Goal: Task Accomplishment & Management: Manage account settings

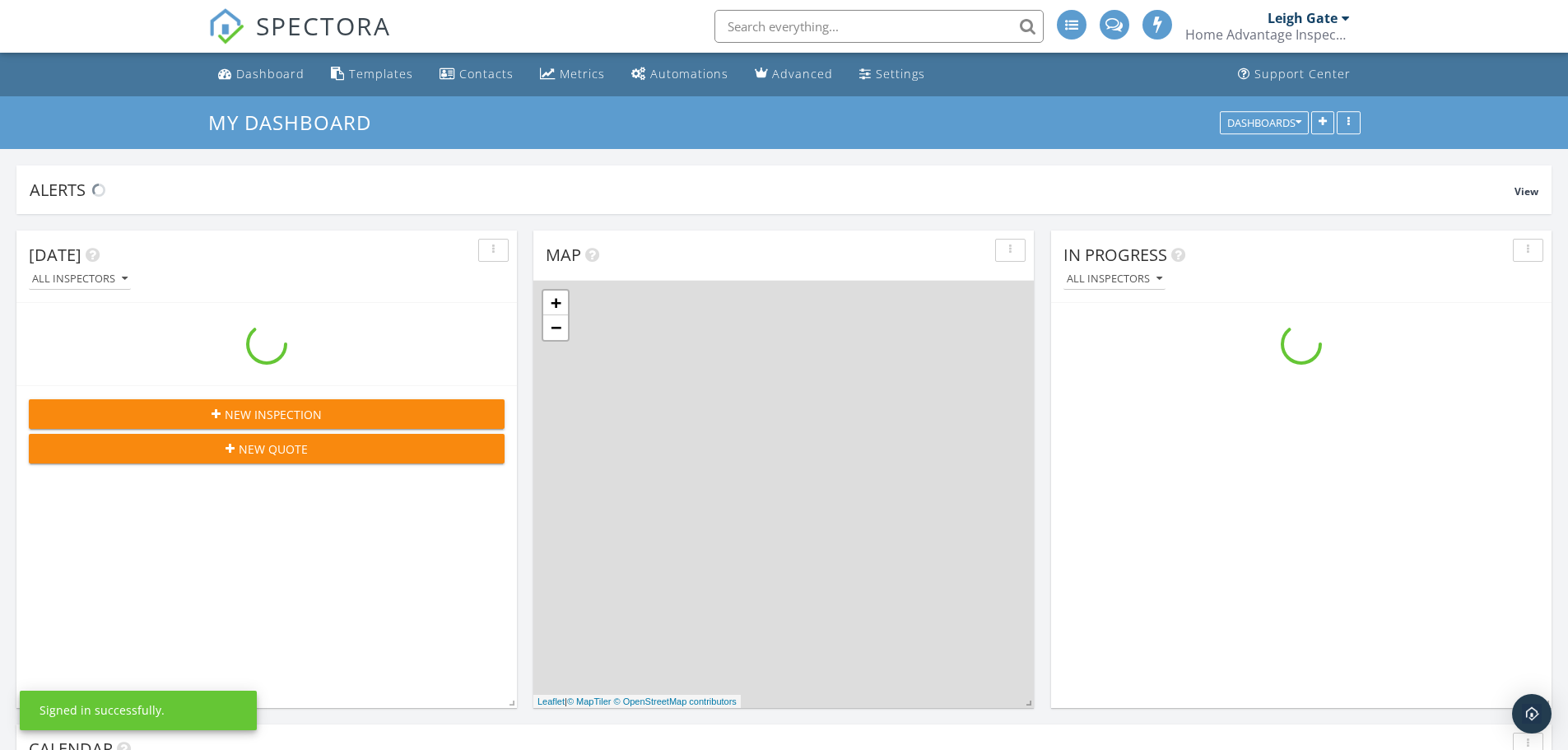
scroll to position [1523, 1593]
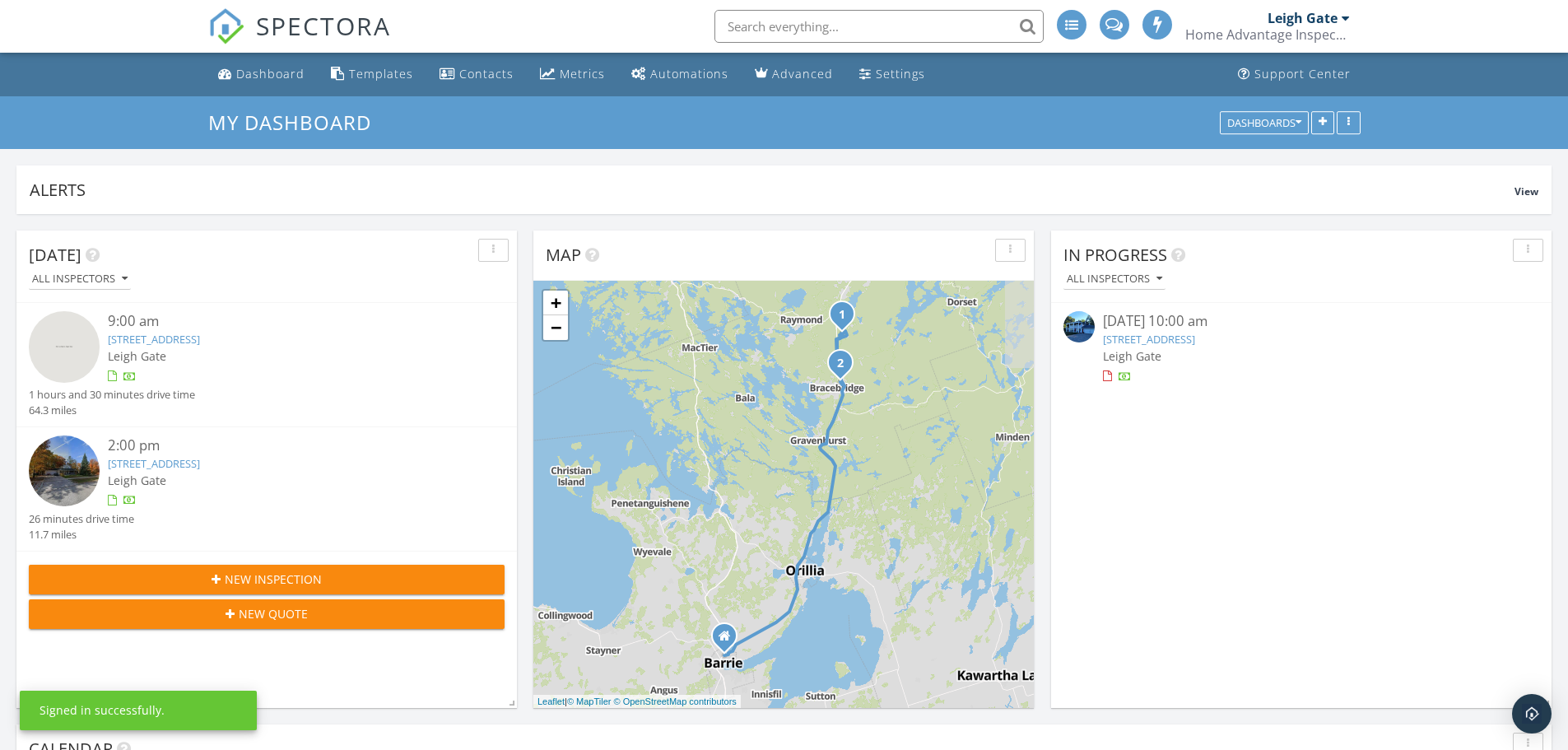
drag, startPoint x: 0, startPoint y: 0, endPoint x: 1285, endPoint y: 337, distance: 1328.5
click at [1195, 337] on link "2209 10th Side Rd, New Tecumseth, ON L0G 1W0" at bounding box center [1149, 338] width 92 height 15
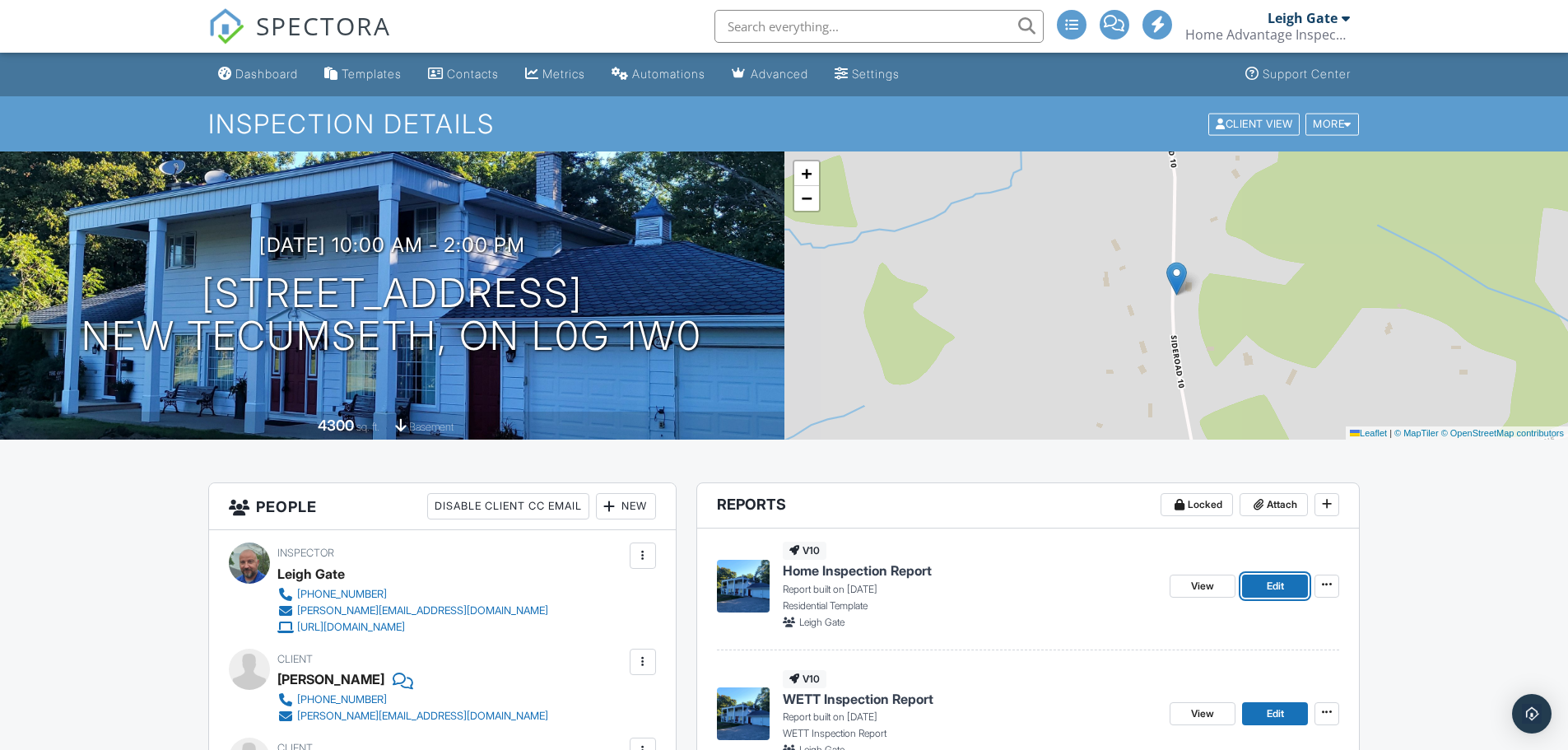
click at [1293, 586] on link "Edit" at bounding box center [1274, 586] width 65 height 23
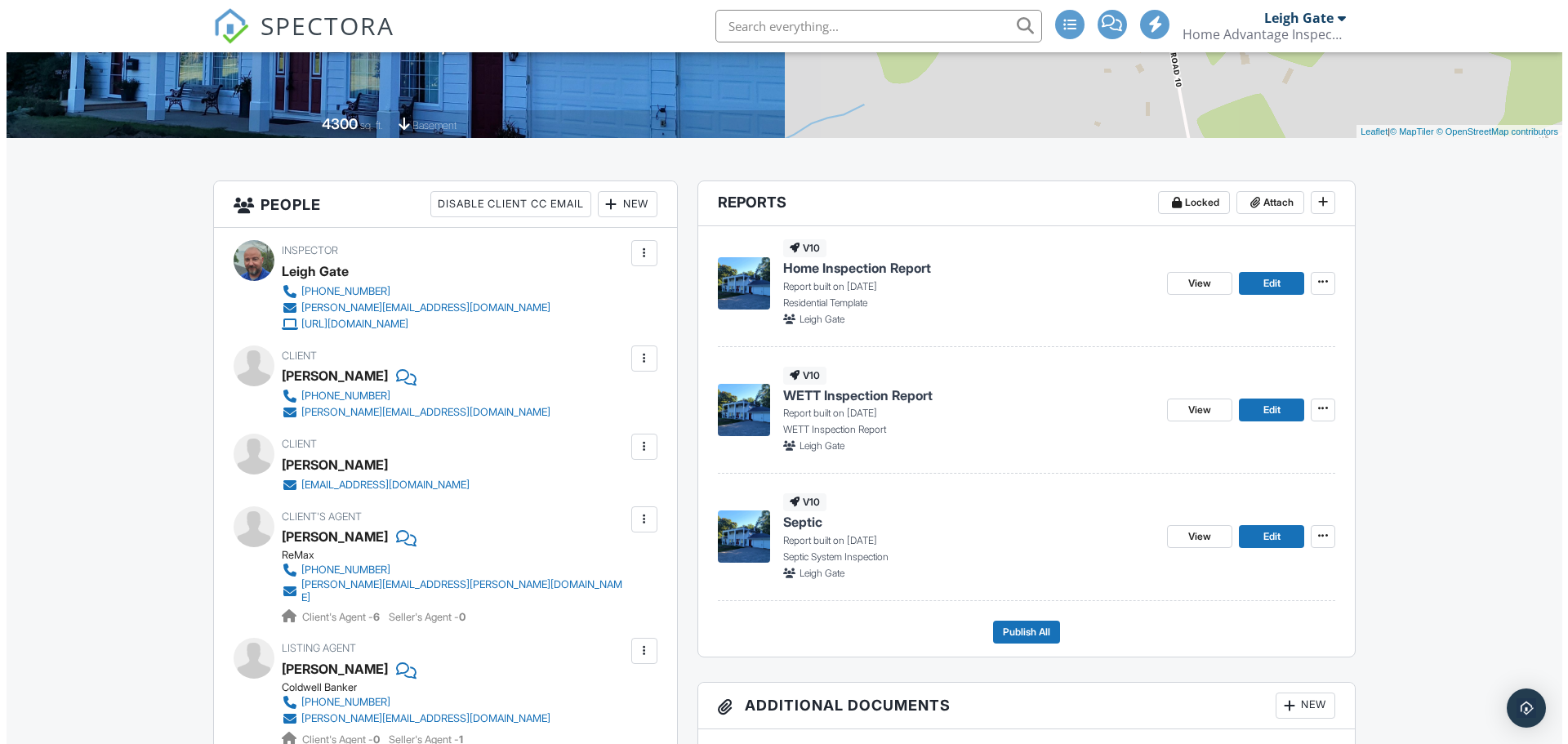
scroll to position [326, 0]
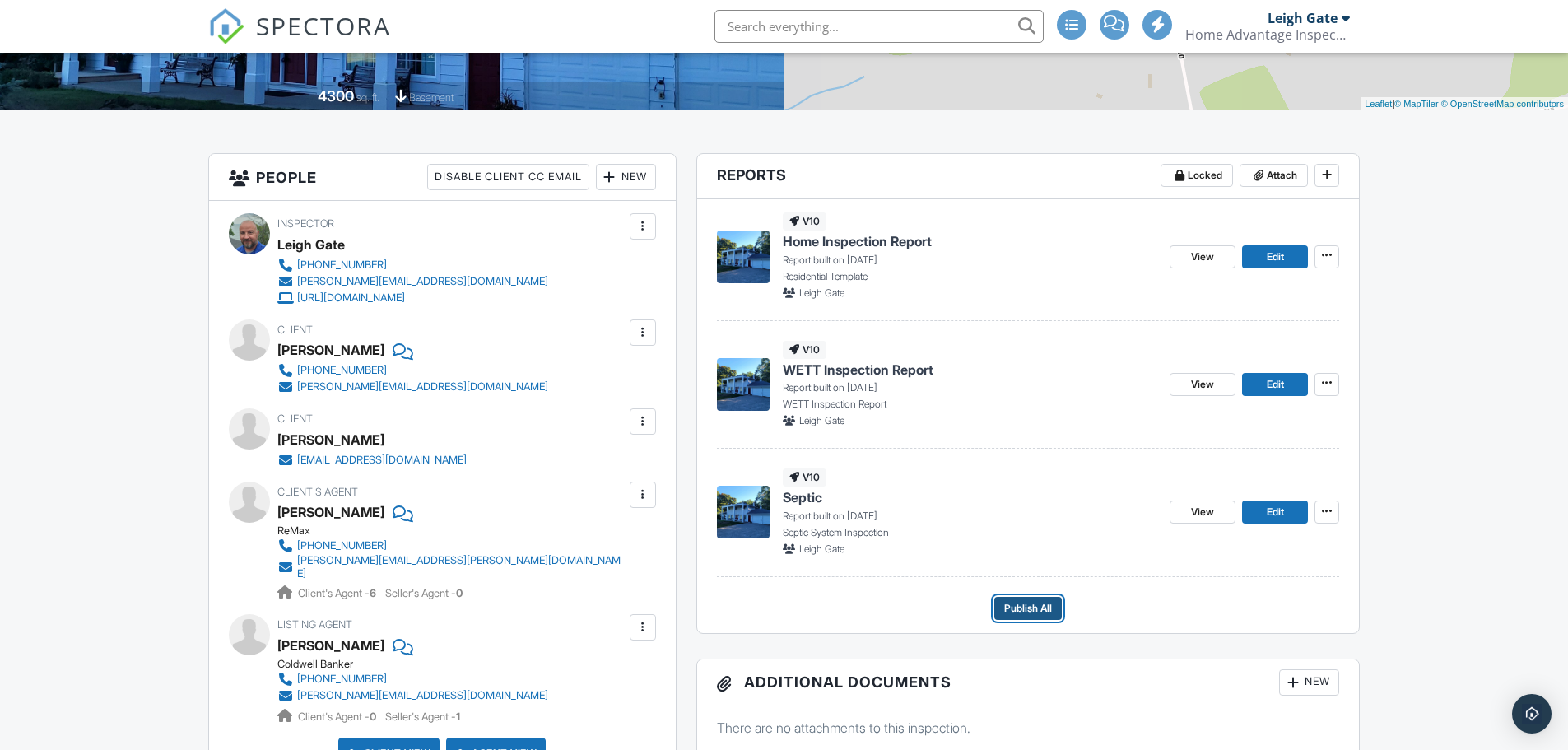
click at [1016, 610] on span "Publish All" at bounding box center [1027, 608] width 47 height 16
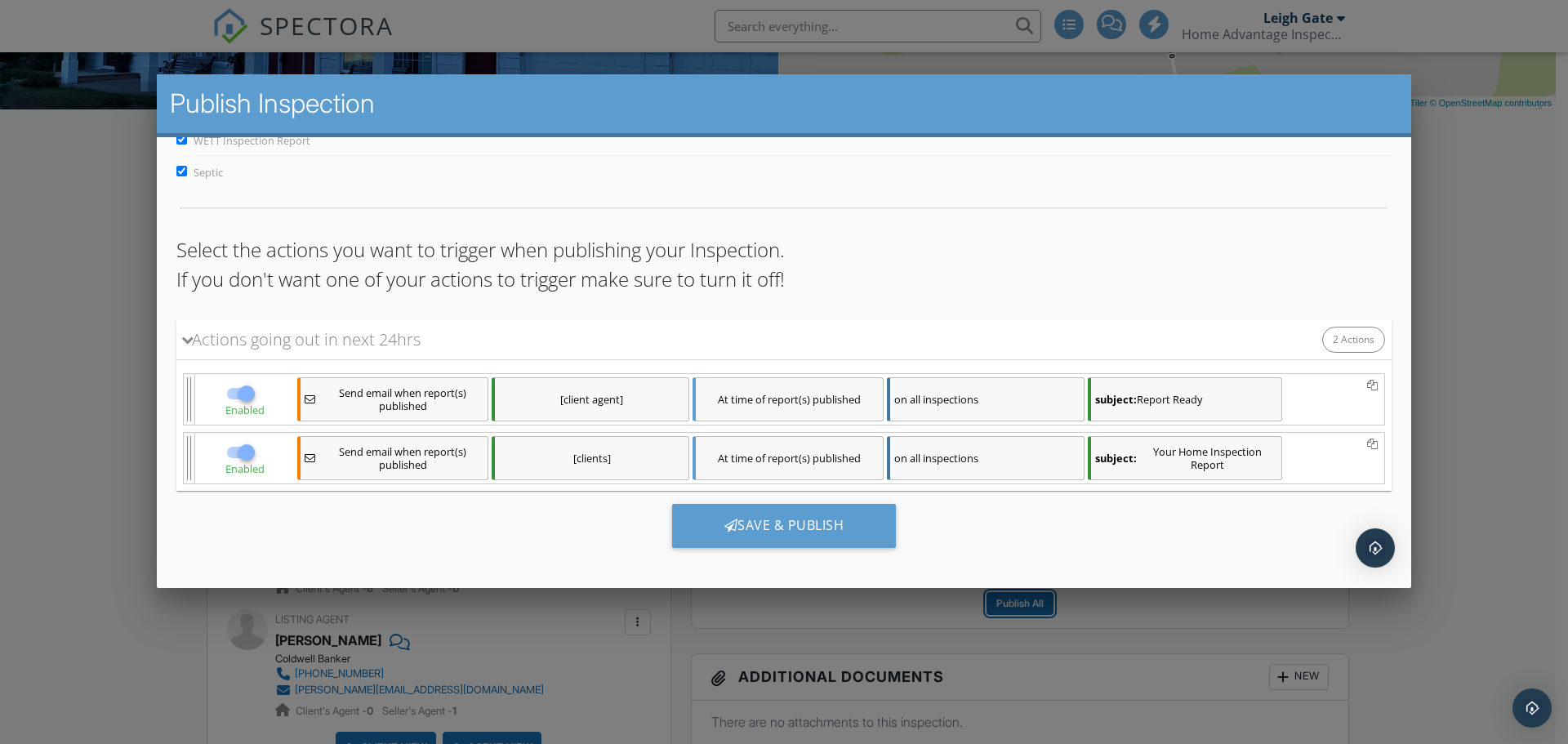
scroll to position [102, 0]
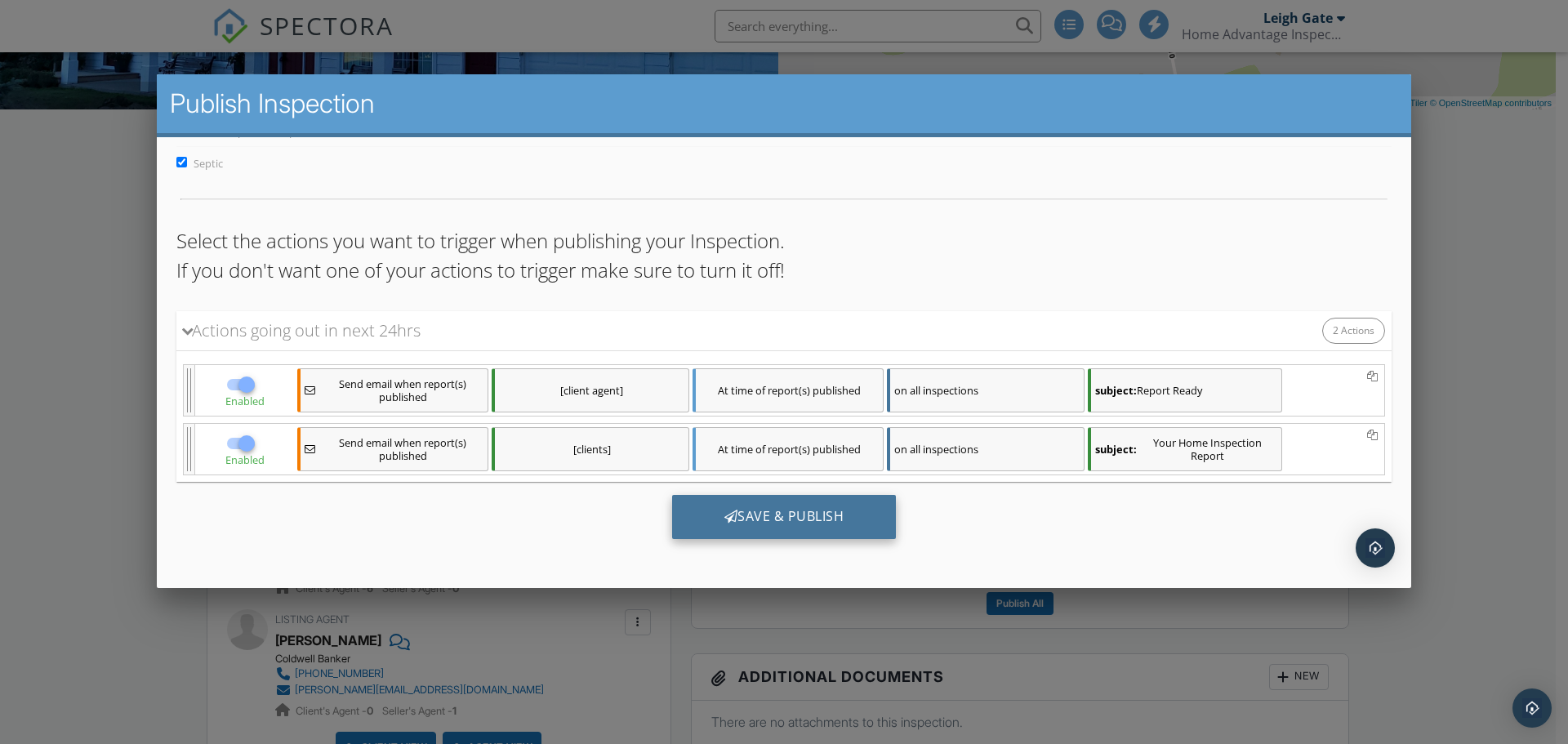
click at [759, 516] on div "Save & Publish" at bounding box center [784, 517] width 225 height 44
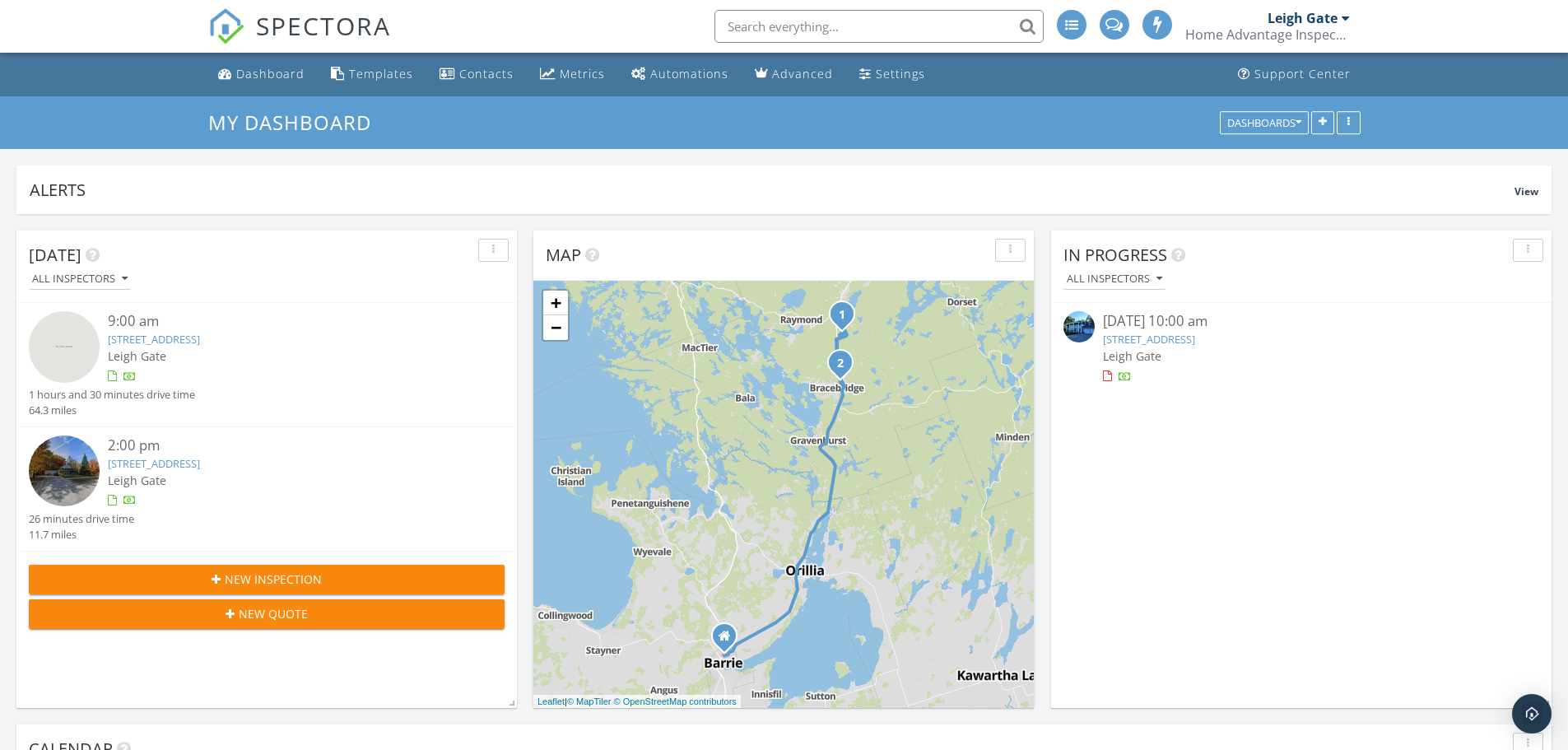
scroll to position [1523, 1593]
click at [200, 338] on link "449 Balsam Chutes Rd, Huntsville, ON P0B 1L0" at bounding box center [153, 338] width 92 height 15
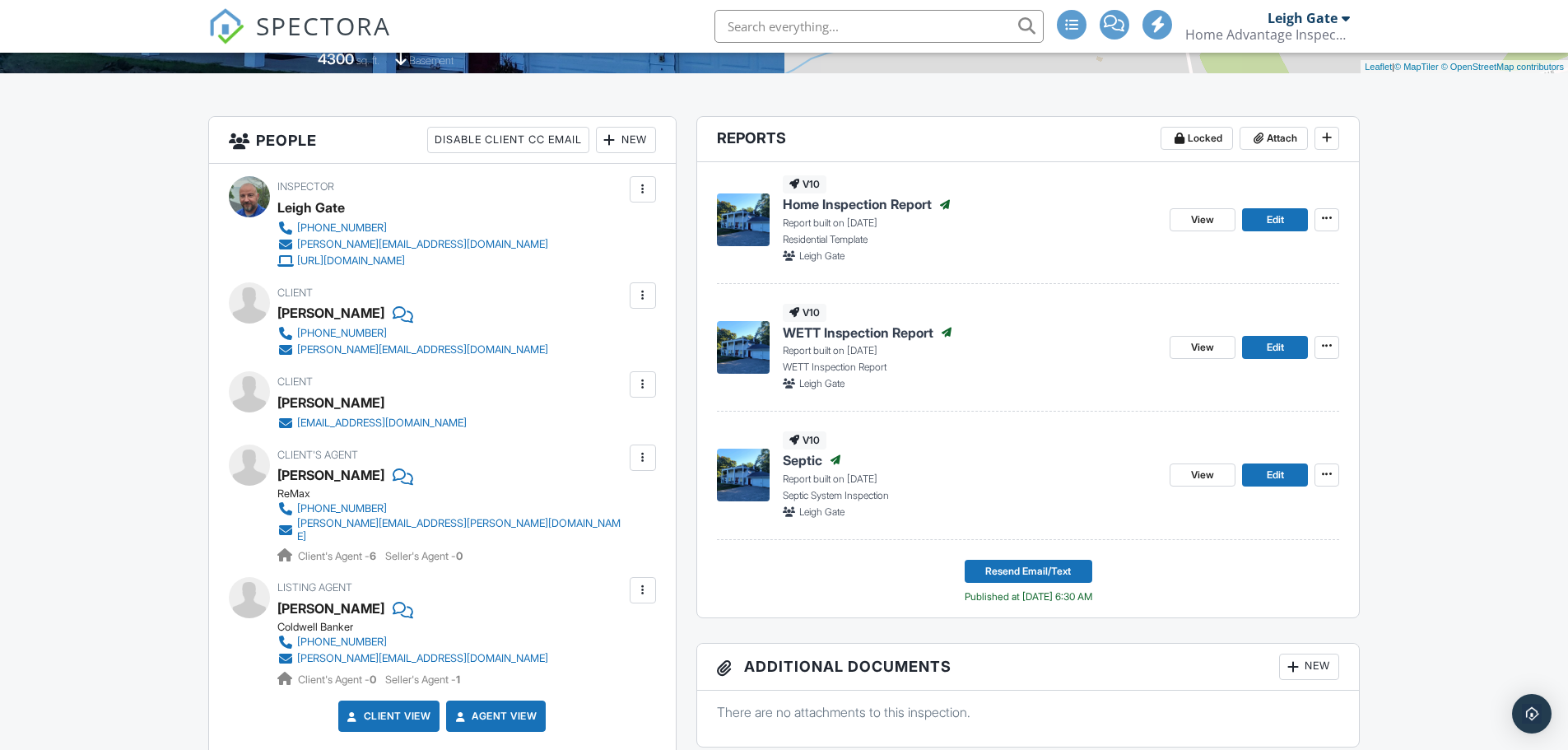
scroll to position [412, 0]
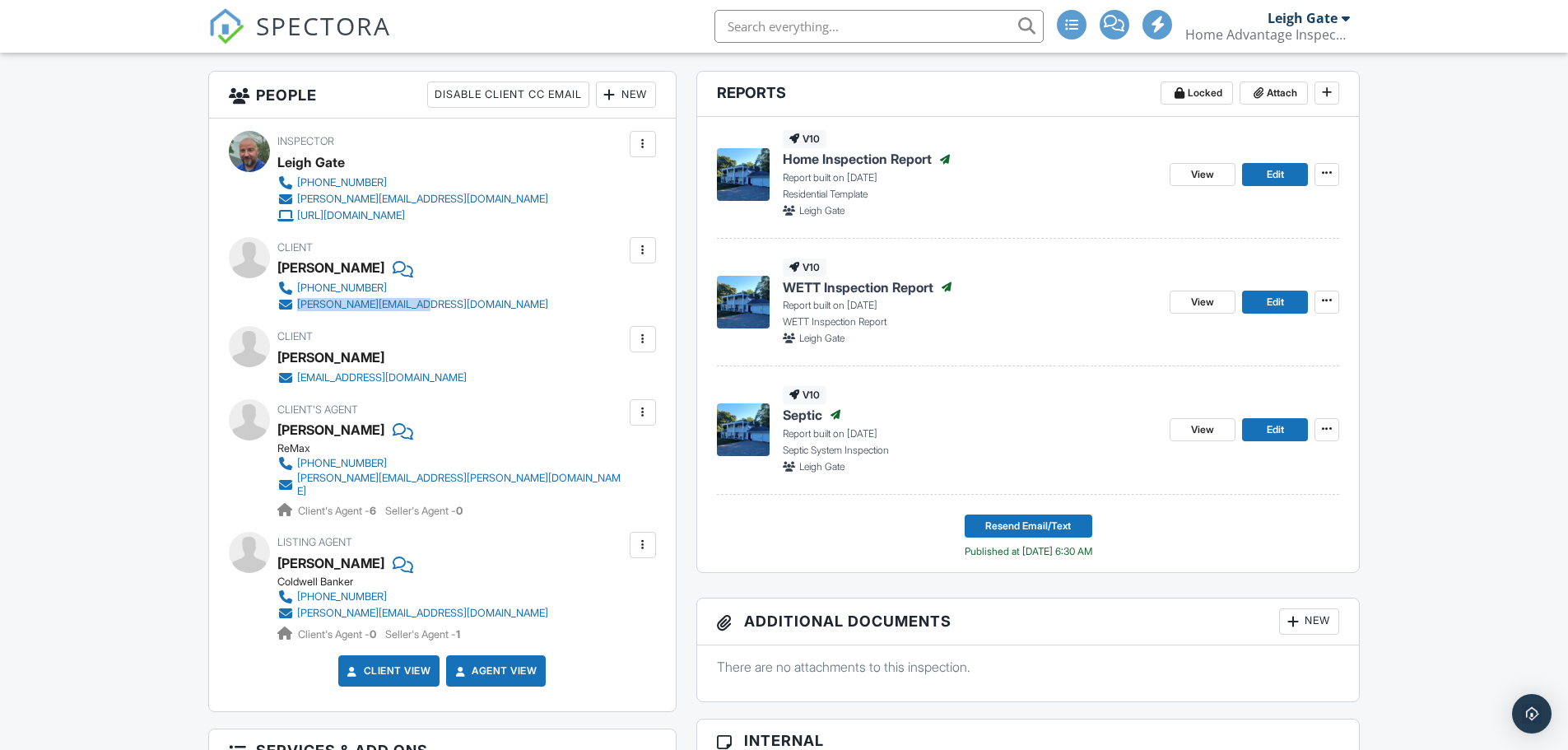
drag, startPoint x: 431, startPoint y: 302, endPoint x: 298, endPoint y: 304, distance: 133.0
click at [298, 304] on div "416-827-9614 justin@jmmortgages.com" at bounding box center [419, 296] width 284 height 33
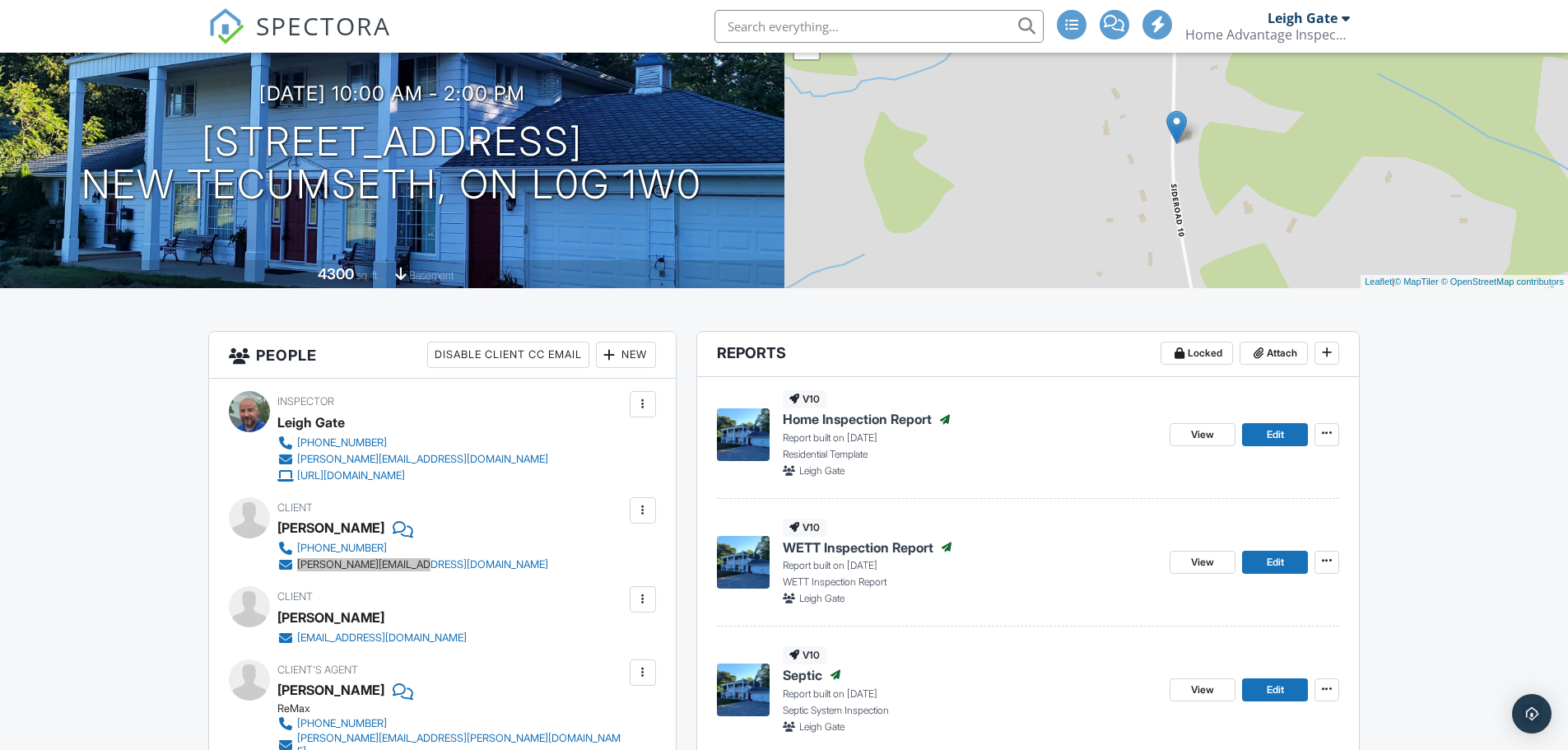
scroll to position [0, 0]
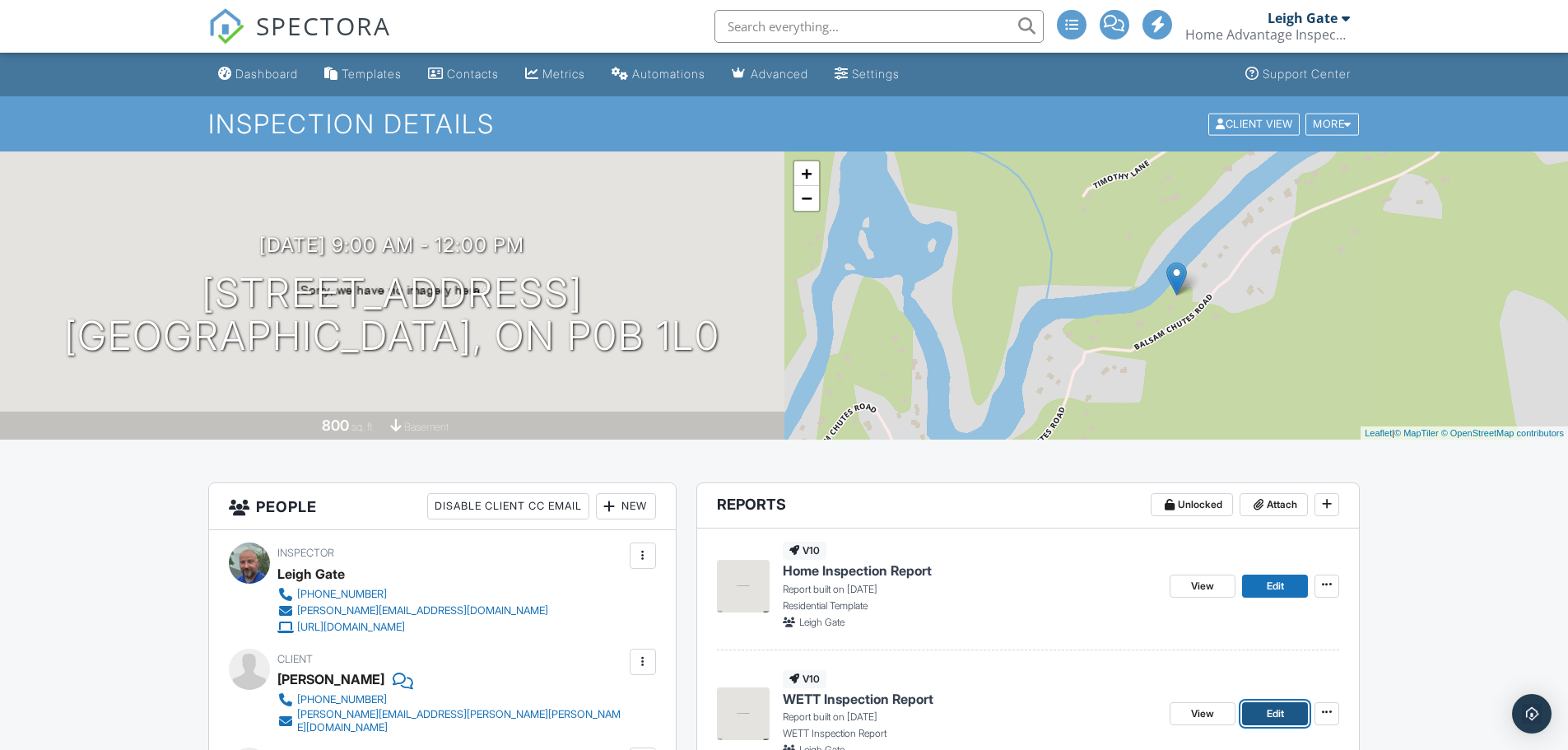
click at [1272, 716] on span "Edit" at bounding box center [1275, 713] width 17 height 16
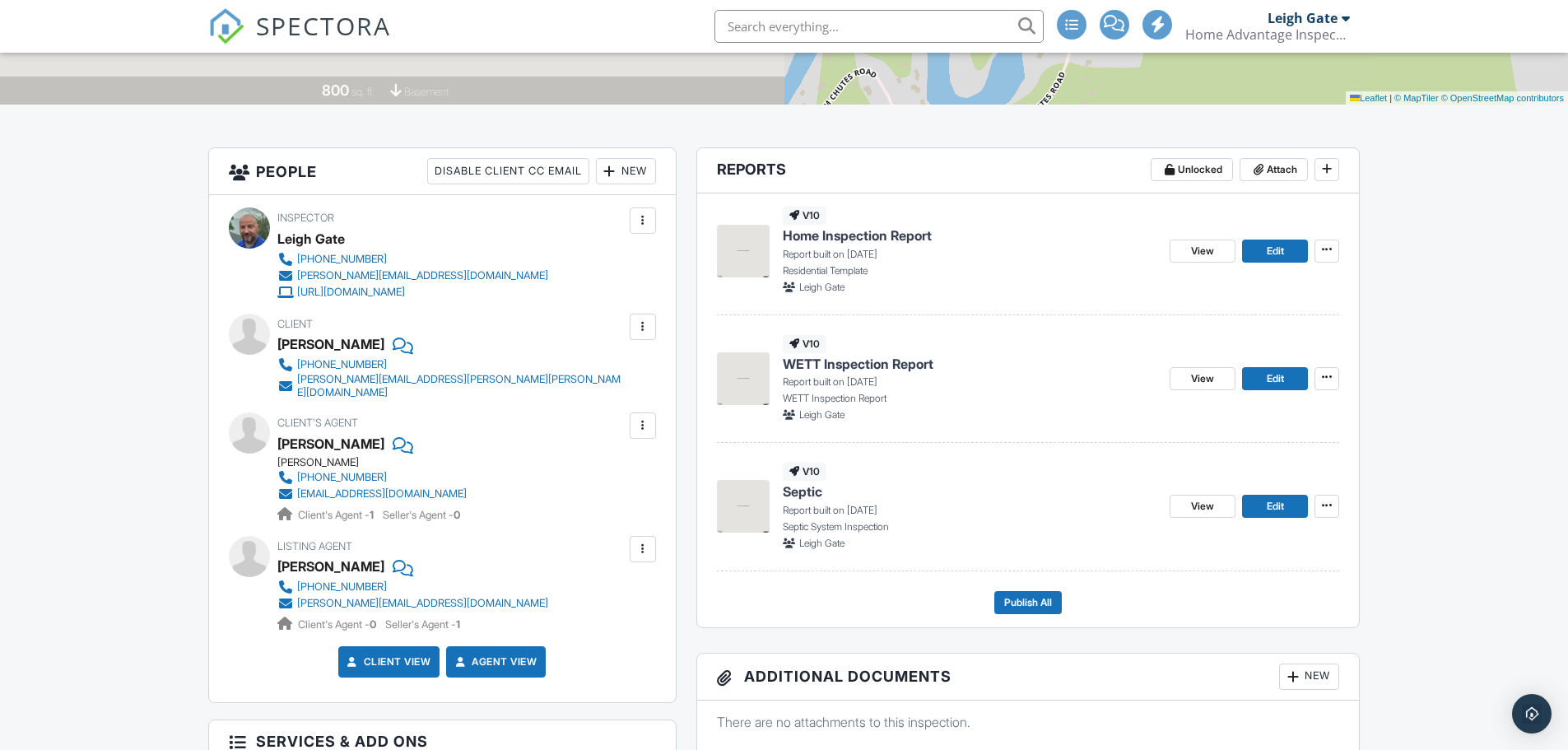
scroll to position [306, 0]
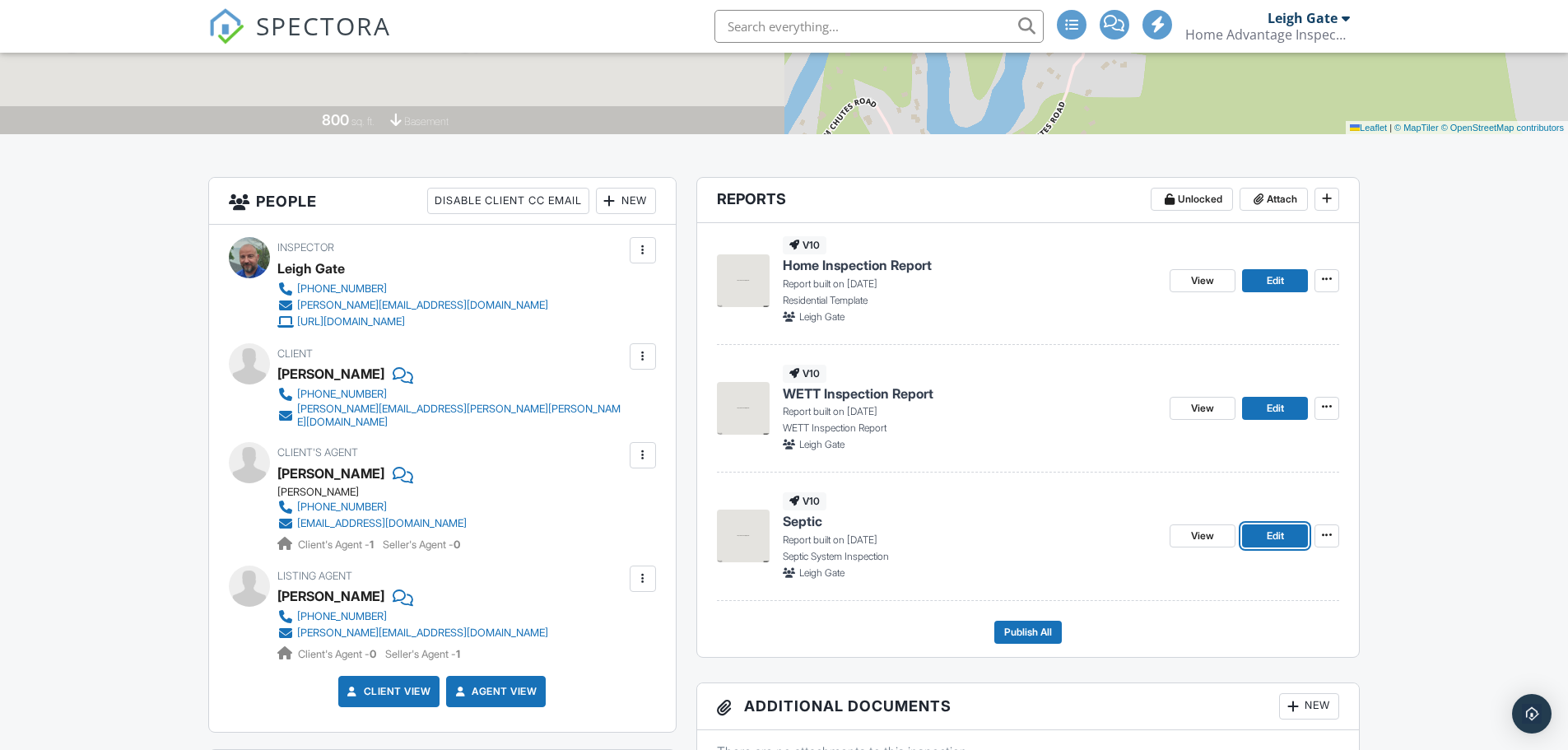
click at [1276, 538] on span "Edit" at bounding box center [1275, 536] width 17 height 16
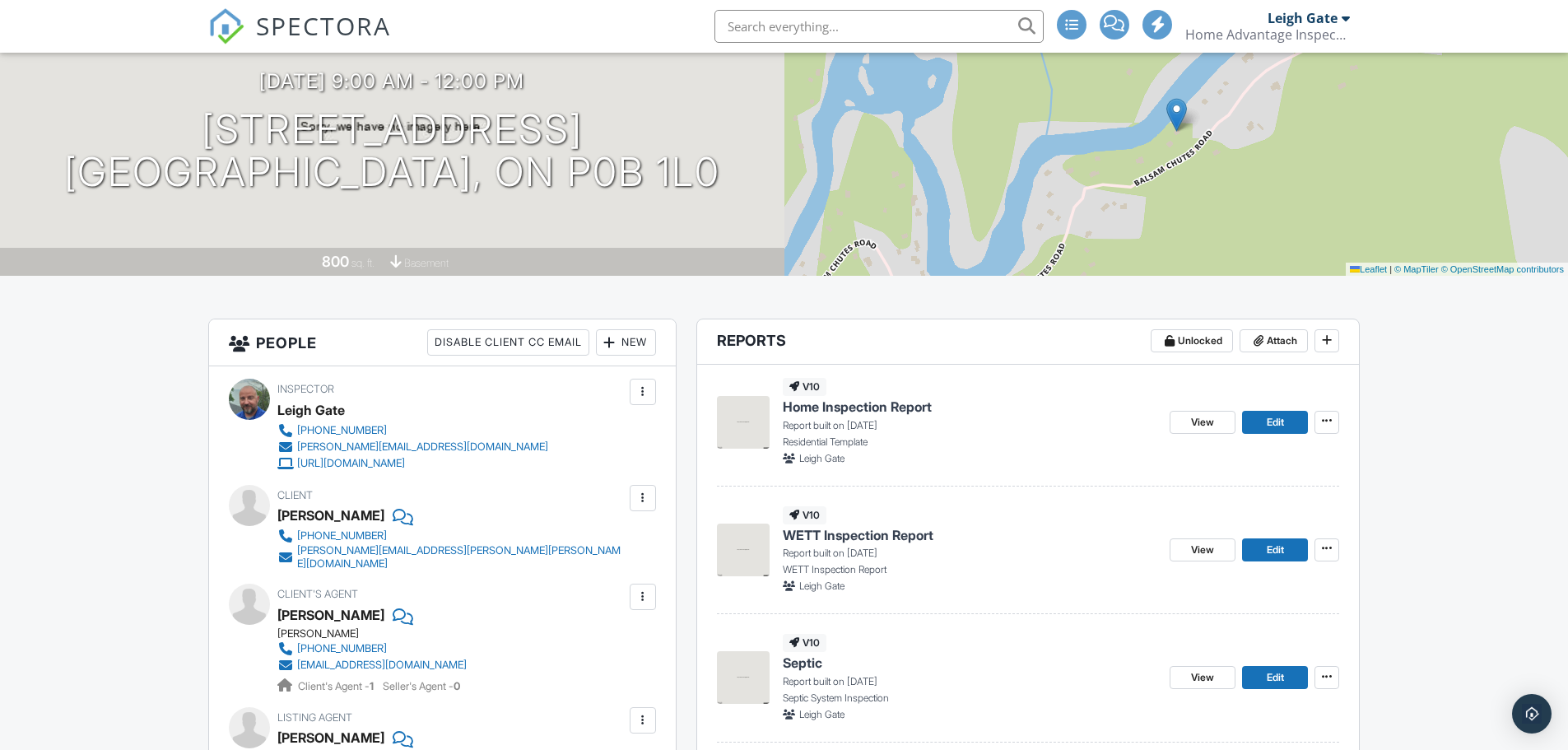
scroll to position [164, 0]
click at [1267, 679] on span "Edit" at bounding box center [1275, 676] width 17 height 16
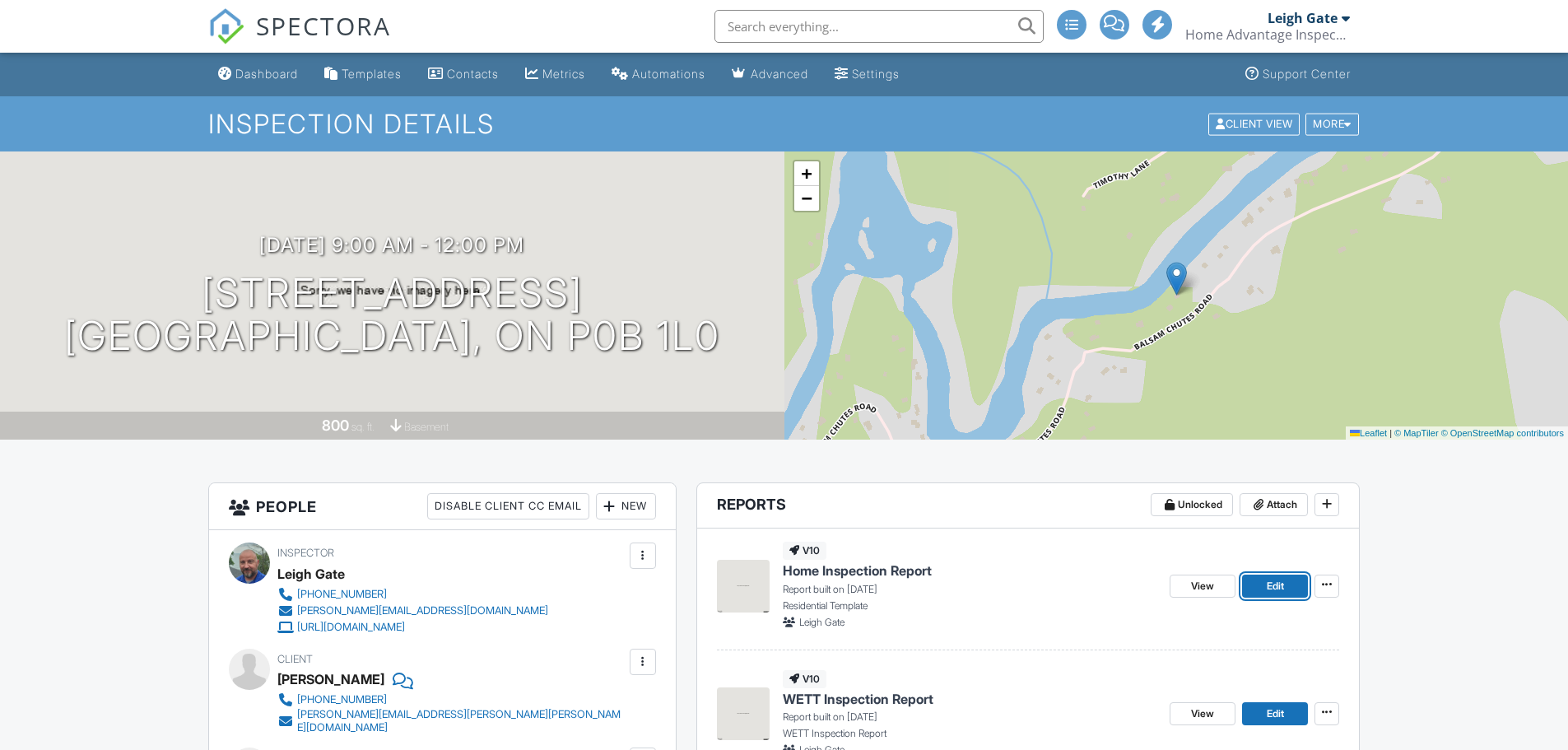
click at [1274, 586] on span "Edit" at bounding box center [1275, 586] width 17 height 16
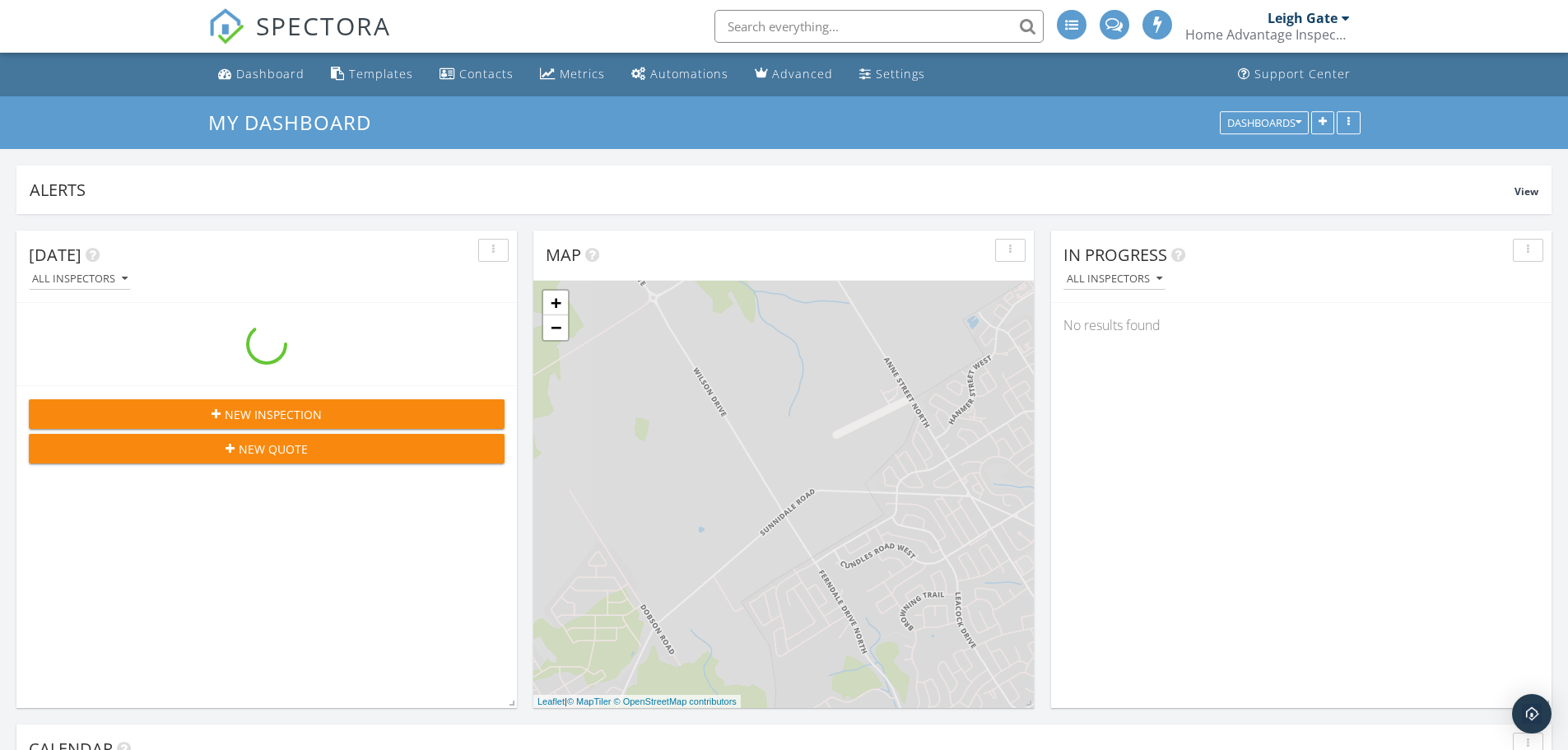
scroll to position [1523, 1593]
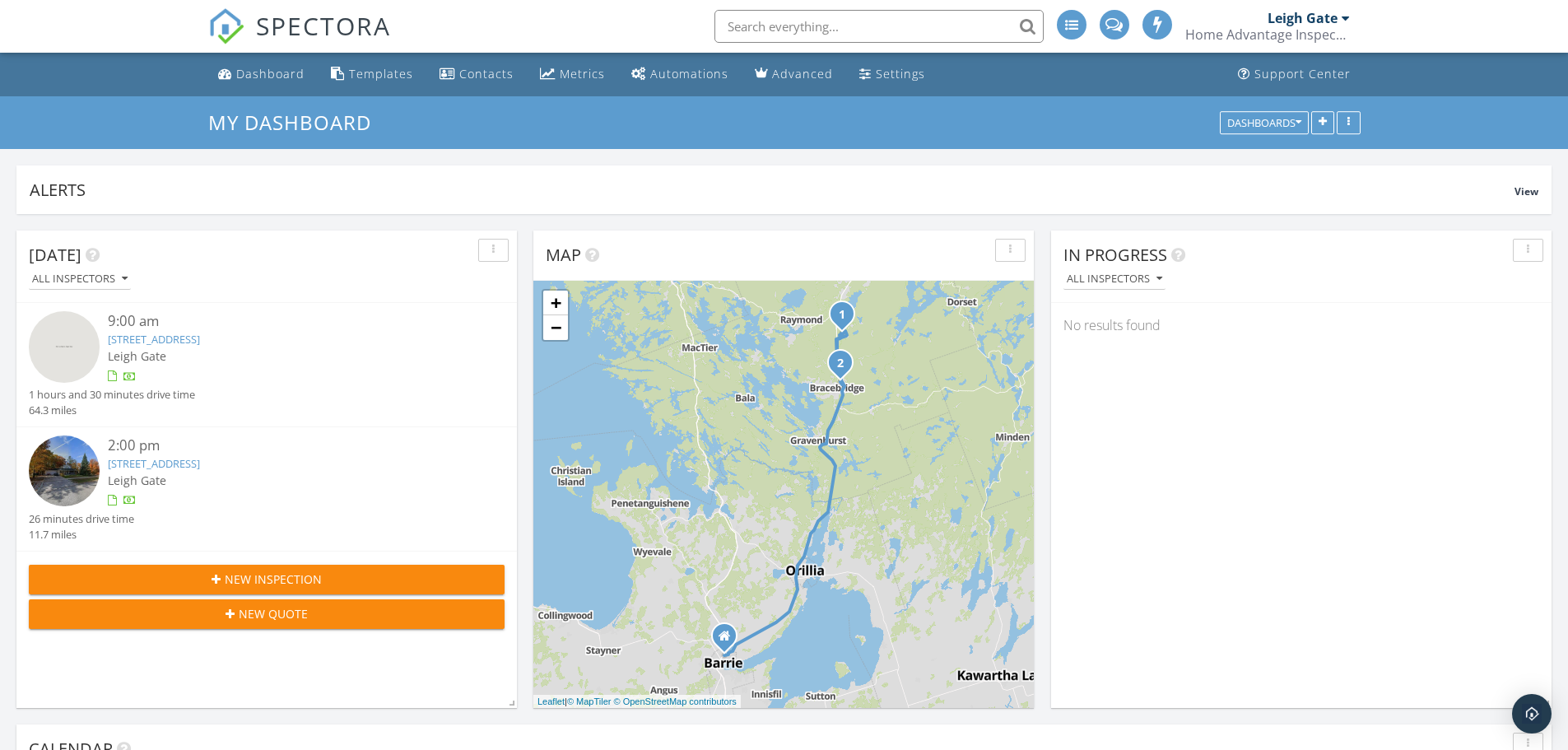
click at [200, 467] on link "[STREET_ADDRESS]" at bounding box center [153, 462] width 92 height 15
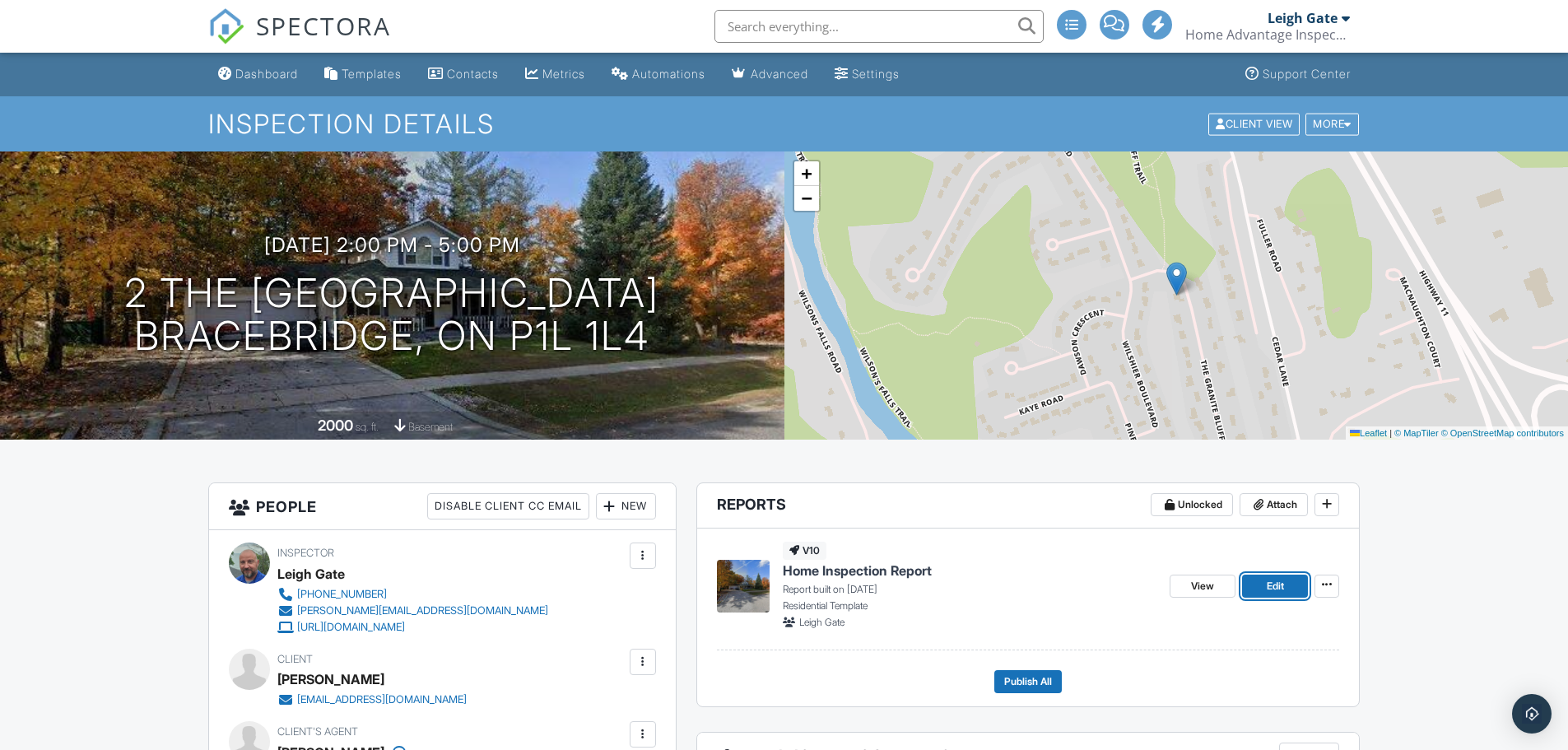
click at [1267, 587] on span "Edit" at bounding box center [1275, 586] width 17 height 16
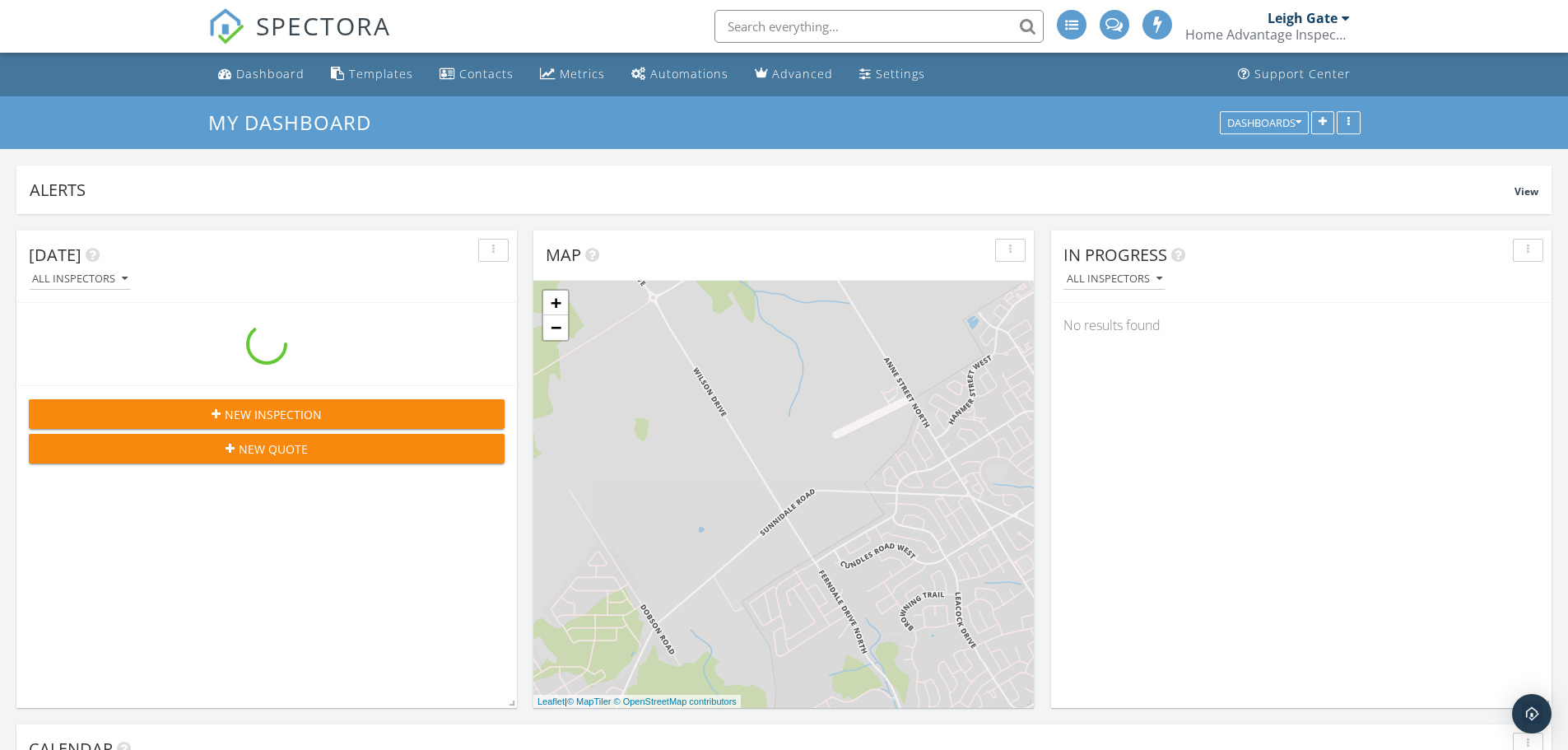
scroll to position [1523, 1593]
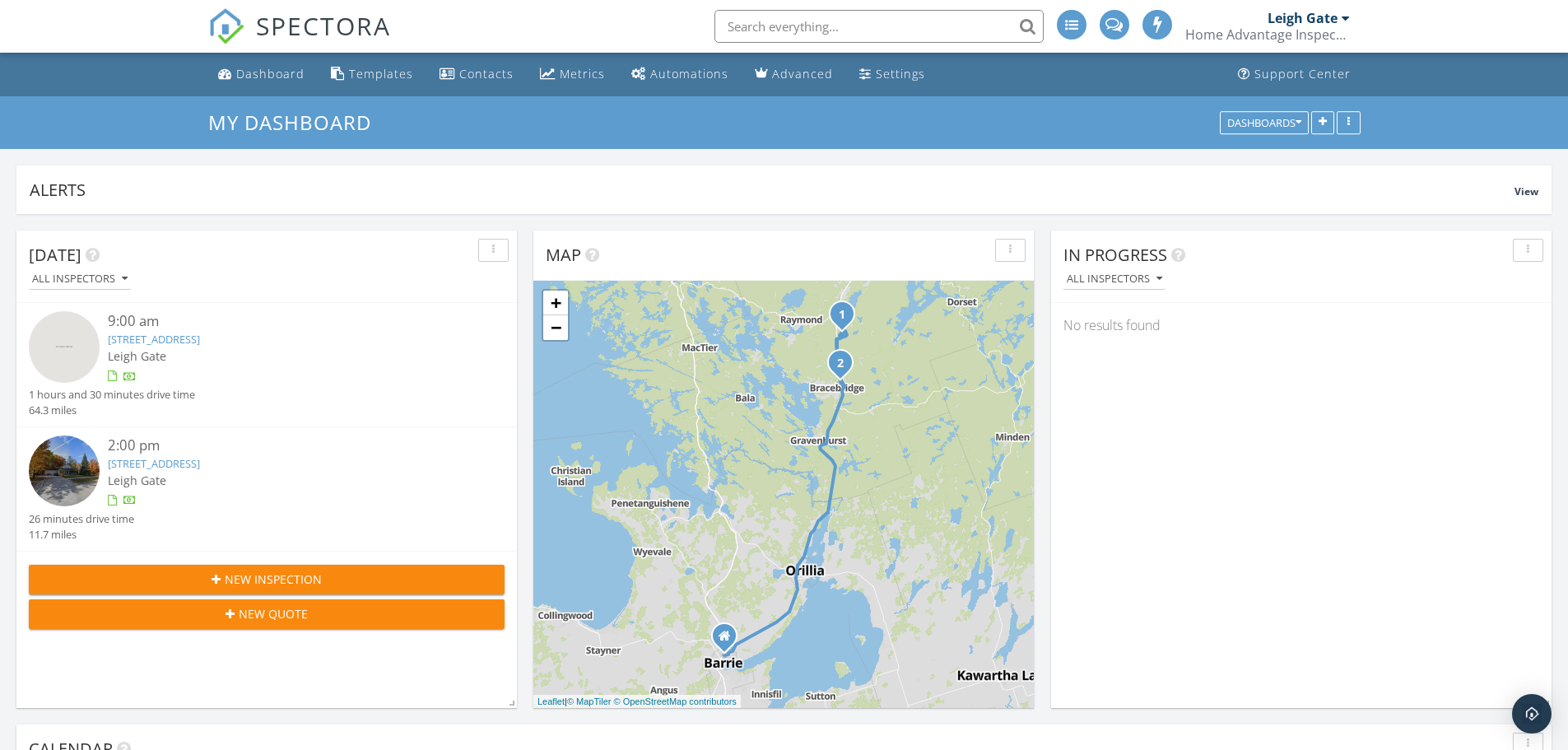
click at [1269, 29] on div "Home Advantage Inspections" at bounding box center [1267, 34] width 164 height 16
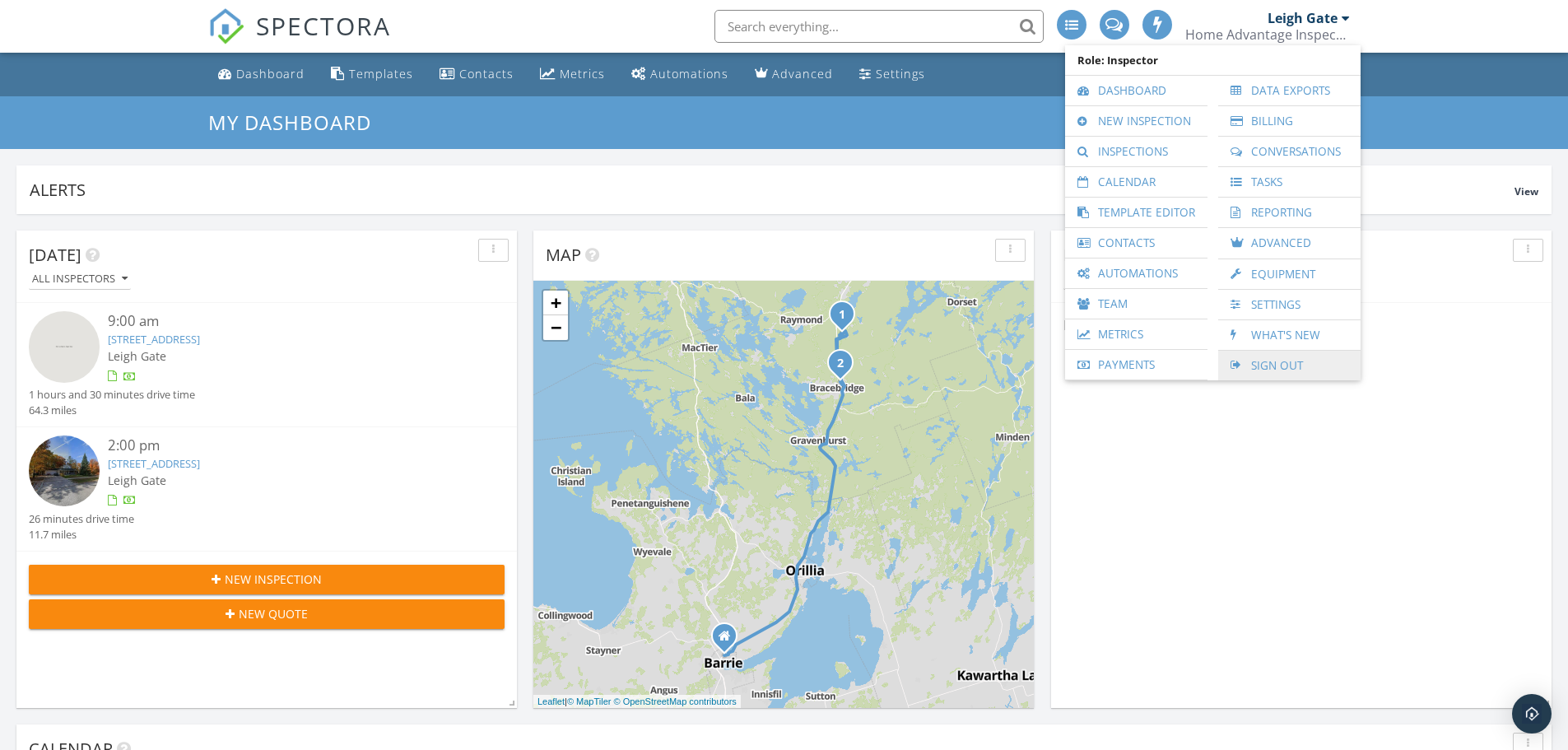
click at [1278, 366] on link "Sign Out" at bounding box center [1289, 365] width 126 height 29
